Goal: Task Accomplishment & Management: Use online tool/utility

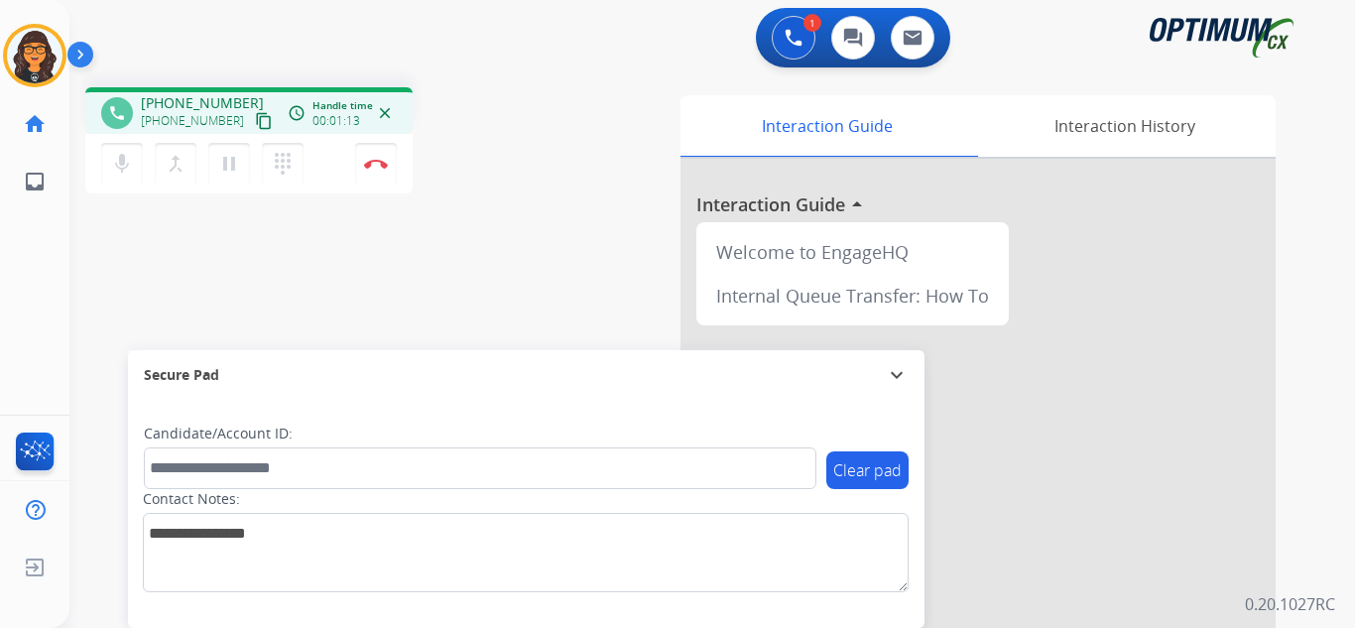
click at [255, 126] on mat-icon "content_copy" at bounding box center [264, 121] width 18 height 18
click at [375, 161] on img at bounding box center [376, 164] width 24 height 10
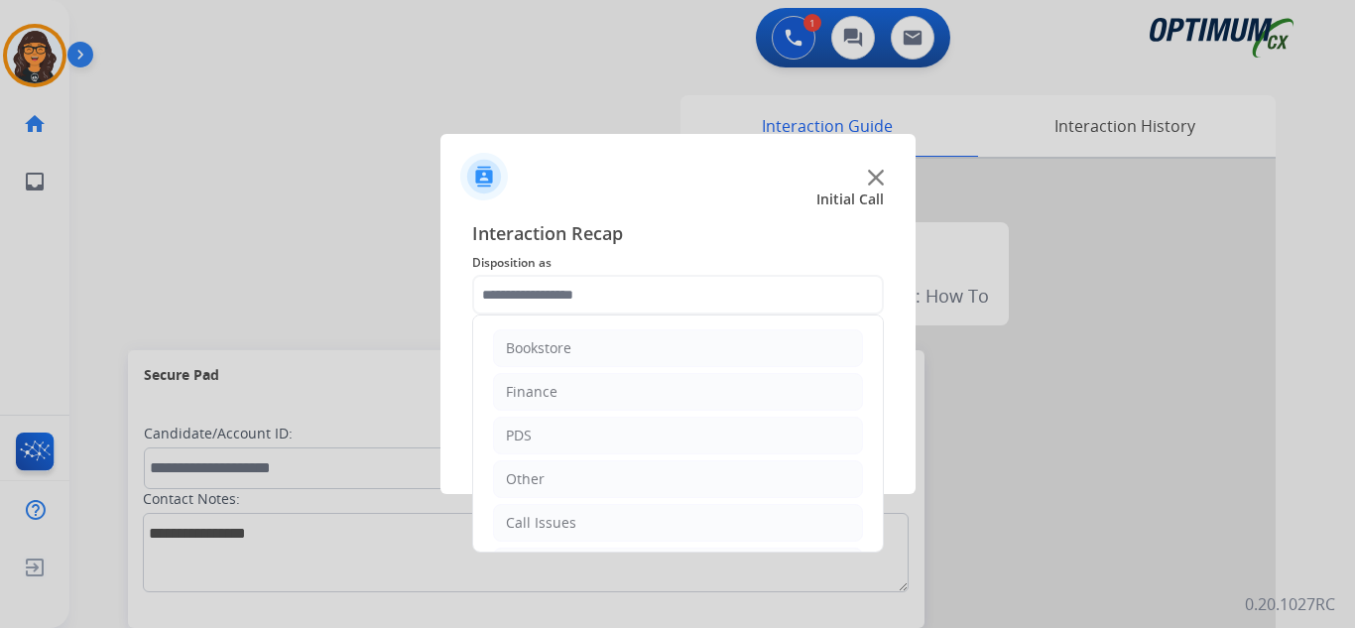
click at [528, 285] on input "text" at bounding box center [678, 295] width 412 height 40
click at [532, 436] on li "PDS" at bounding box center [678, 436] width 370 height 38
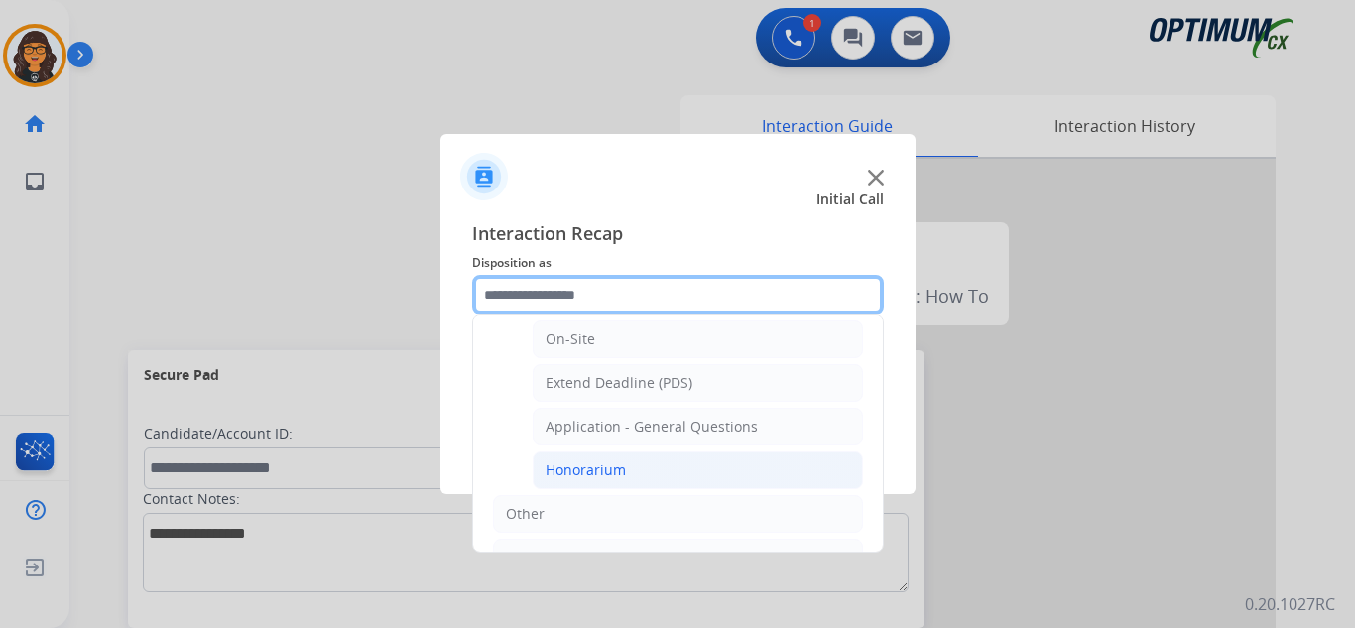
scroll to position [496, 0]
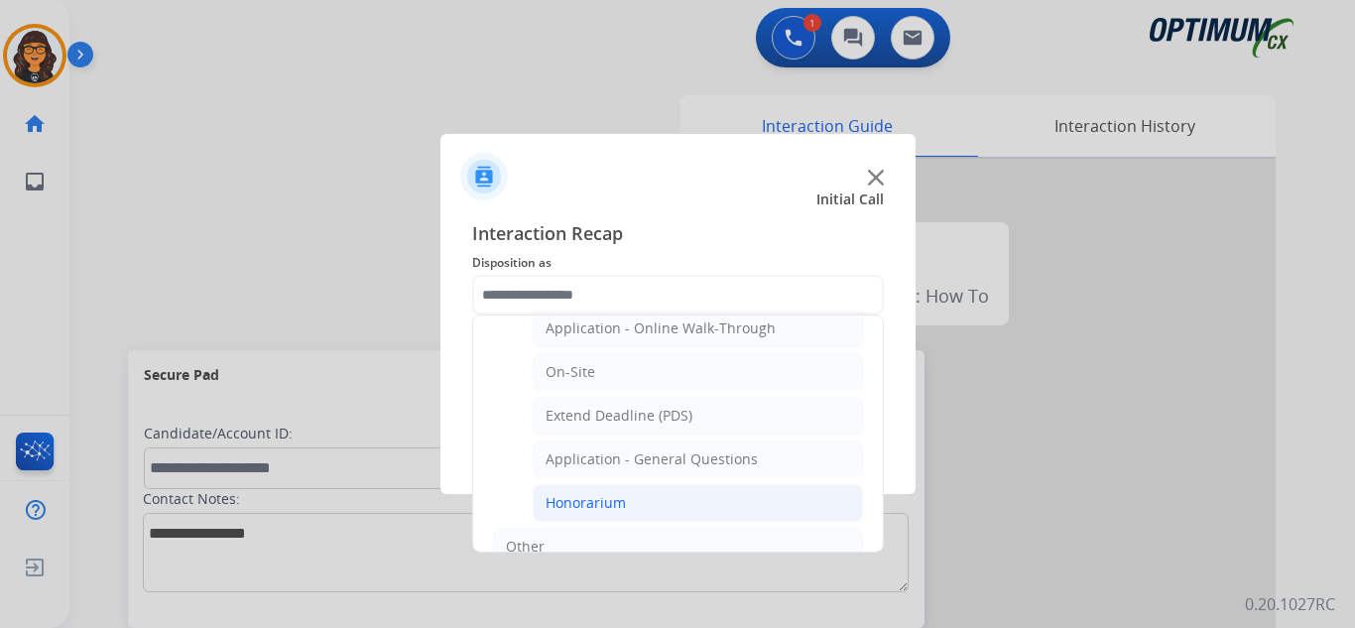
click at [603, 501] on div "Honorarium" at bounding box center [586, 503] width 80 height 20
type input "**********"
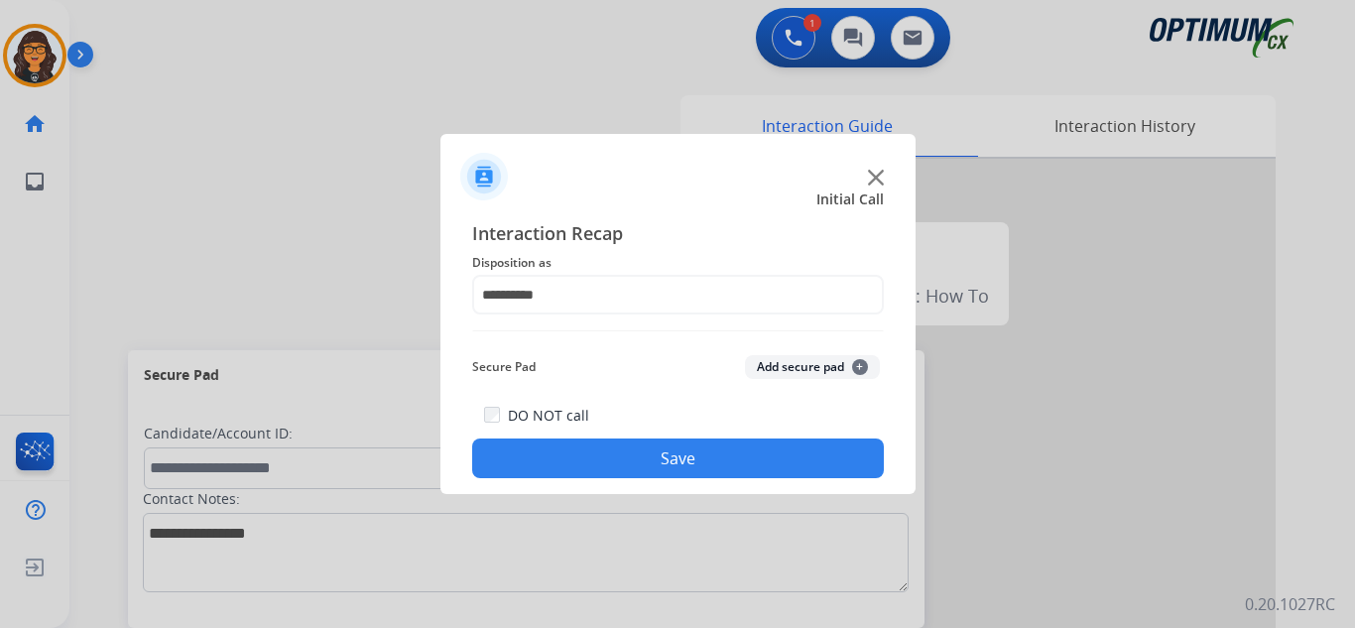
click at [614, 455] on button "Save" at bounding box center [678, 459] width 412 height 40
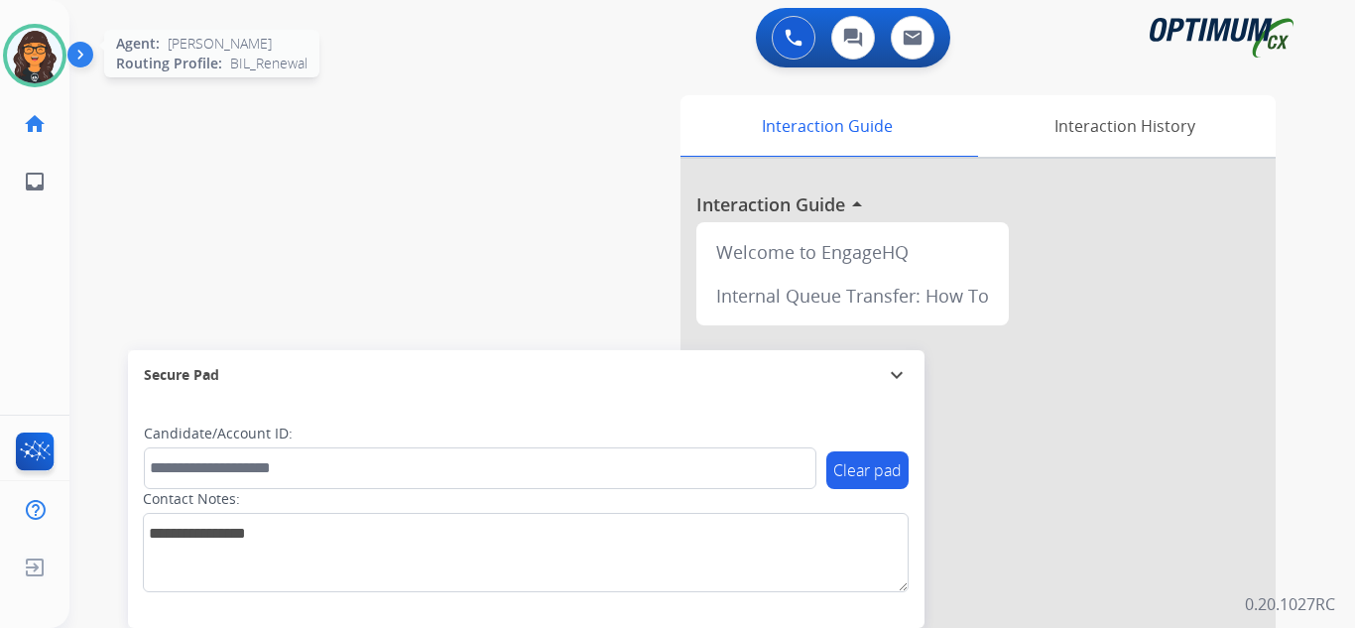
click at [32, 71] on img at bounding box center [35, 56] width 56 height 56
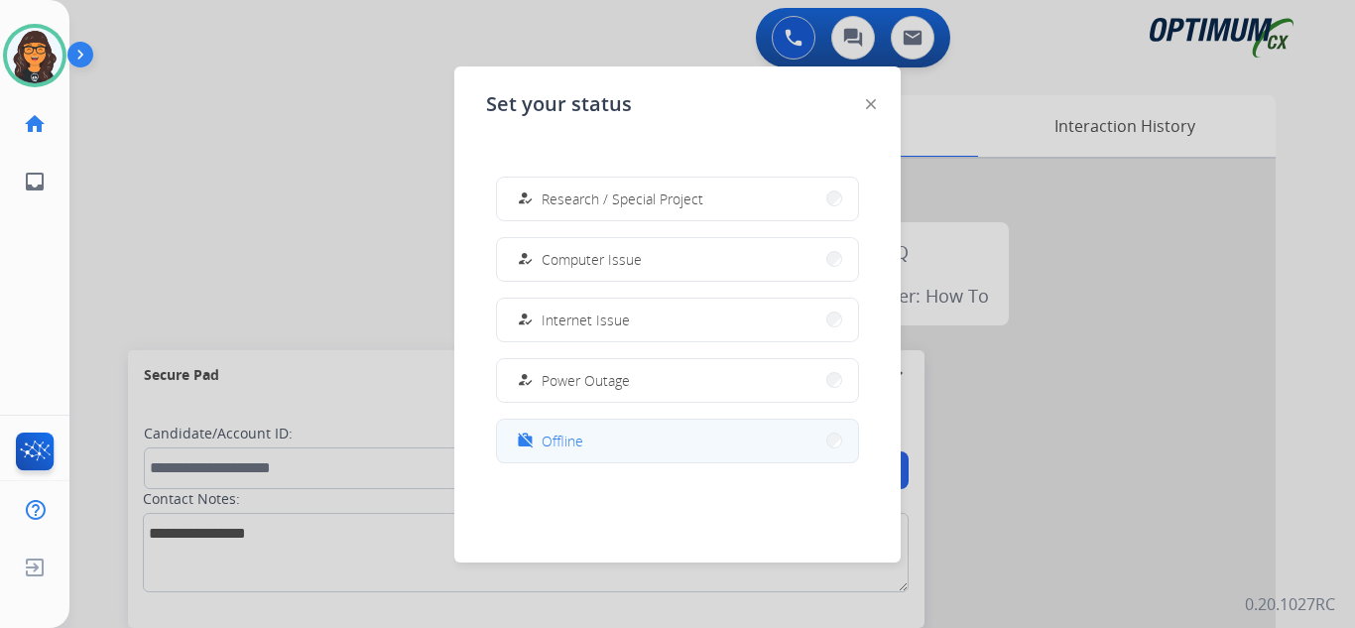
scroll to position [495, 0]
click at [548, 450] on button "work_off Offline" at bounding box center [677, 435] width 361 height 43
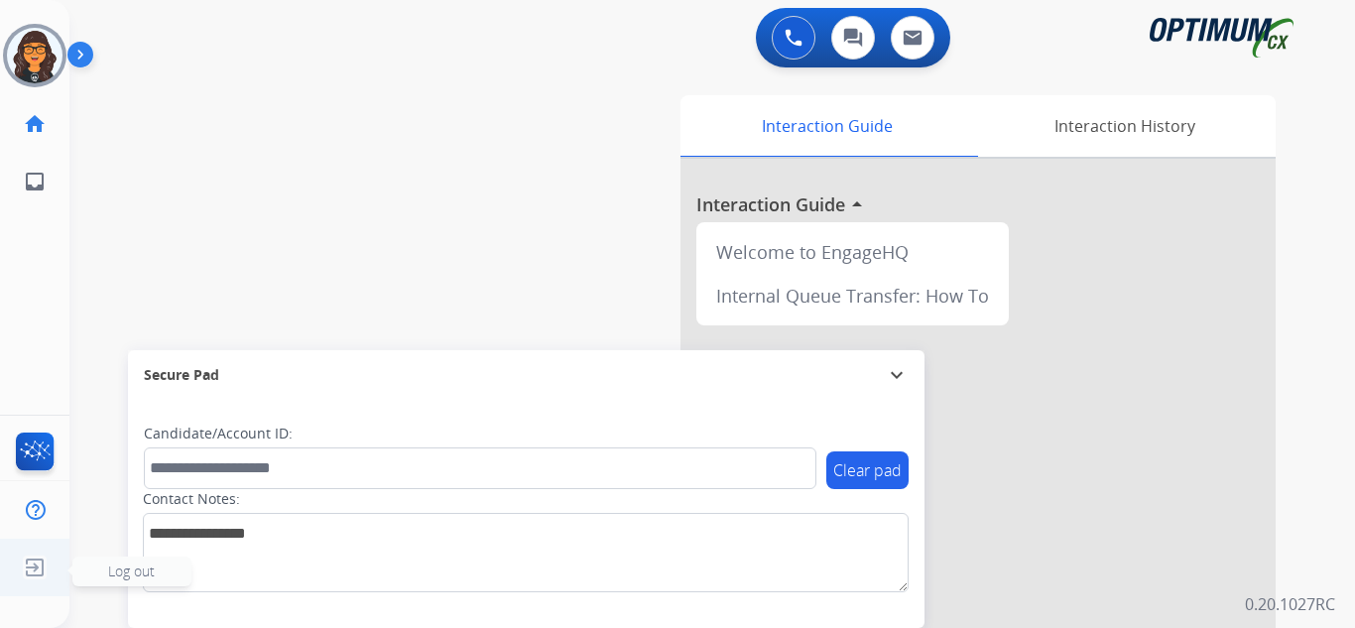
click at [39, 568] on img at bounding box center [35, 568] width 36 height 38
